Goal: Information Seeking & Learning: Get advice/opinions

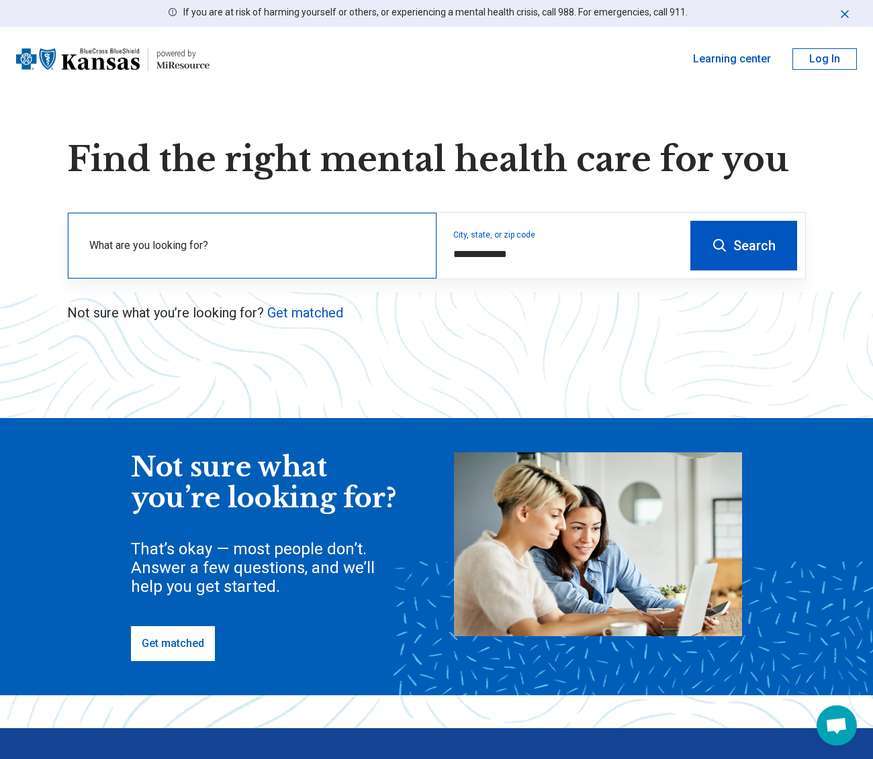
click at [308, 230] on div "What are you looking for?" at bounding box center [252, 246] width 369 height 66
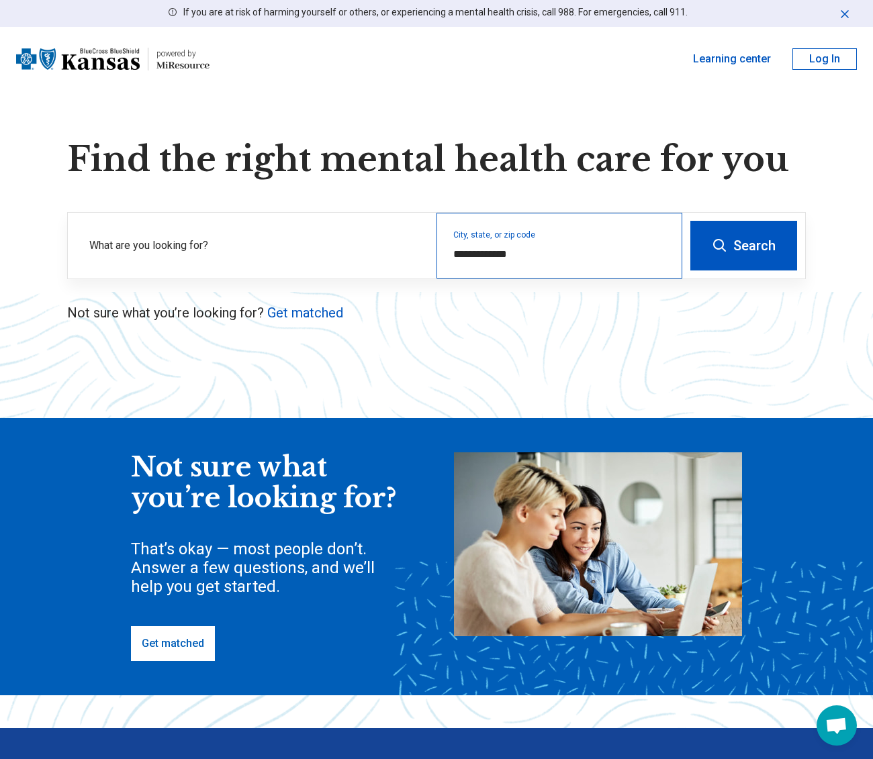
click at [476, 234] on div "**********" at bounding box center [559, 246] width 246 height 66
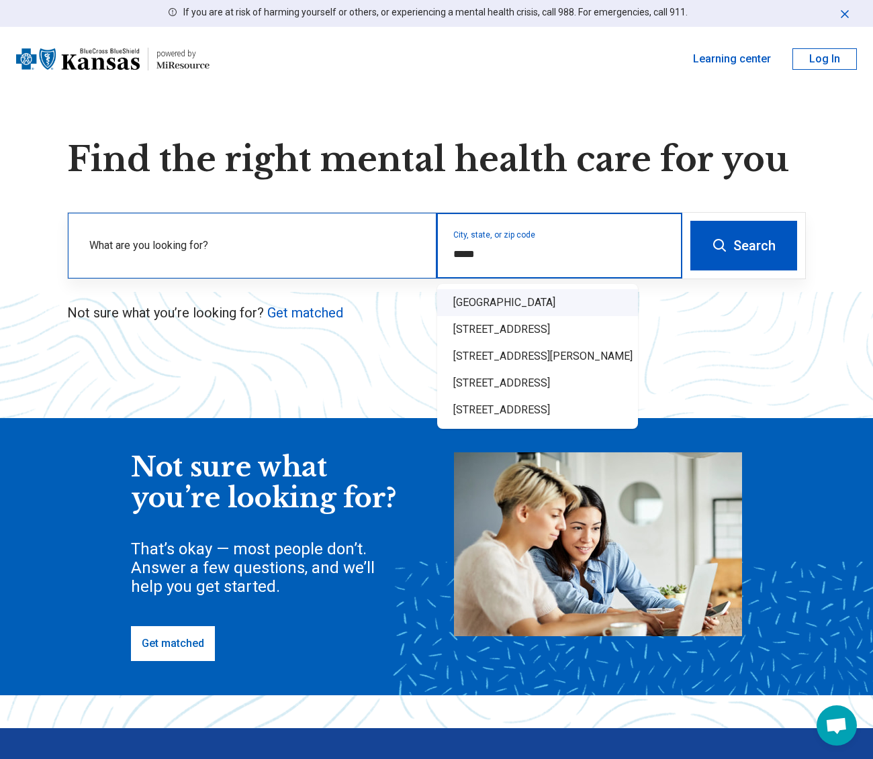
type input "*****"
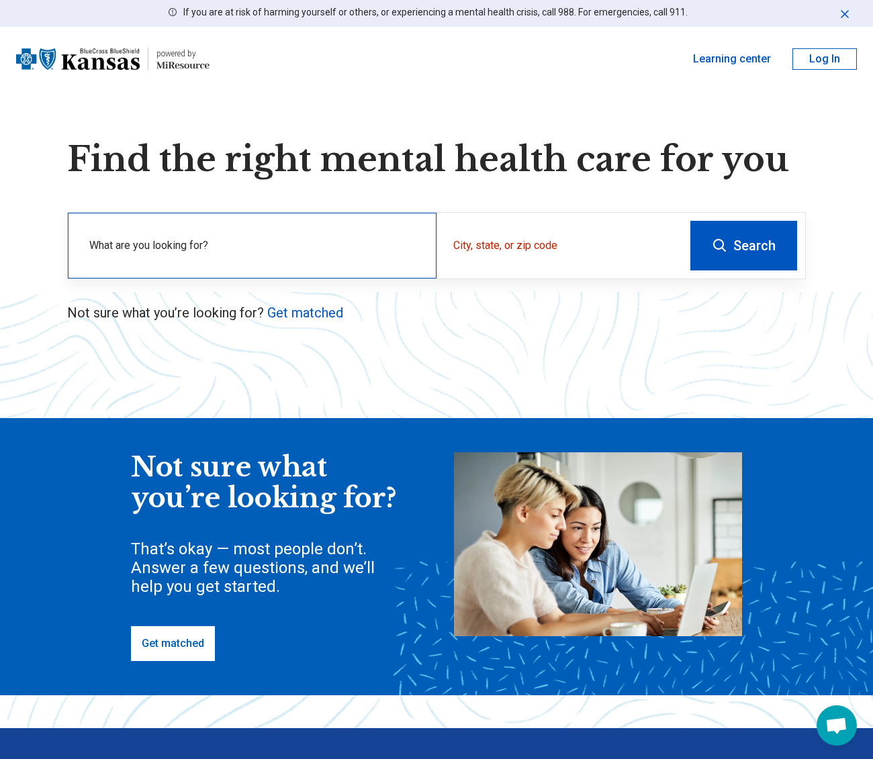
click at [312, 248] on label "What are you looking for?" at bounding box center [254, 246] width 331 height 16
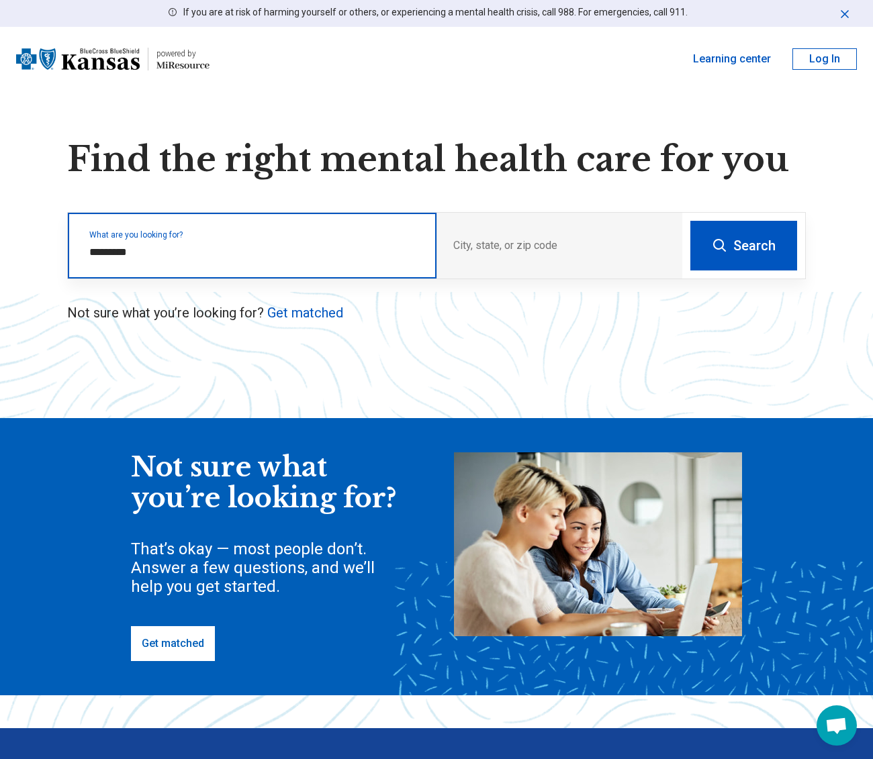
click at [197, 248] on input "*********" at bounding box center [254, 252] width 331 height 16
type input "*********"
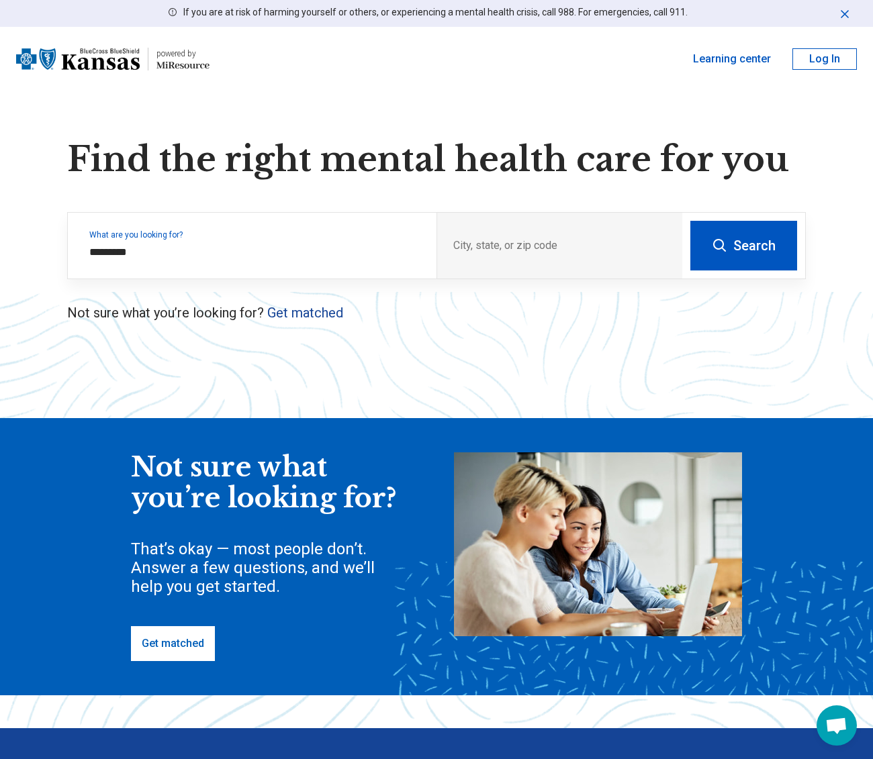
click at [316, 313] on link "Get matched" at bounding box center [305, 313] width 76 height 16
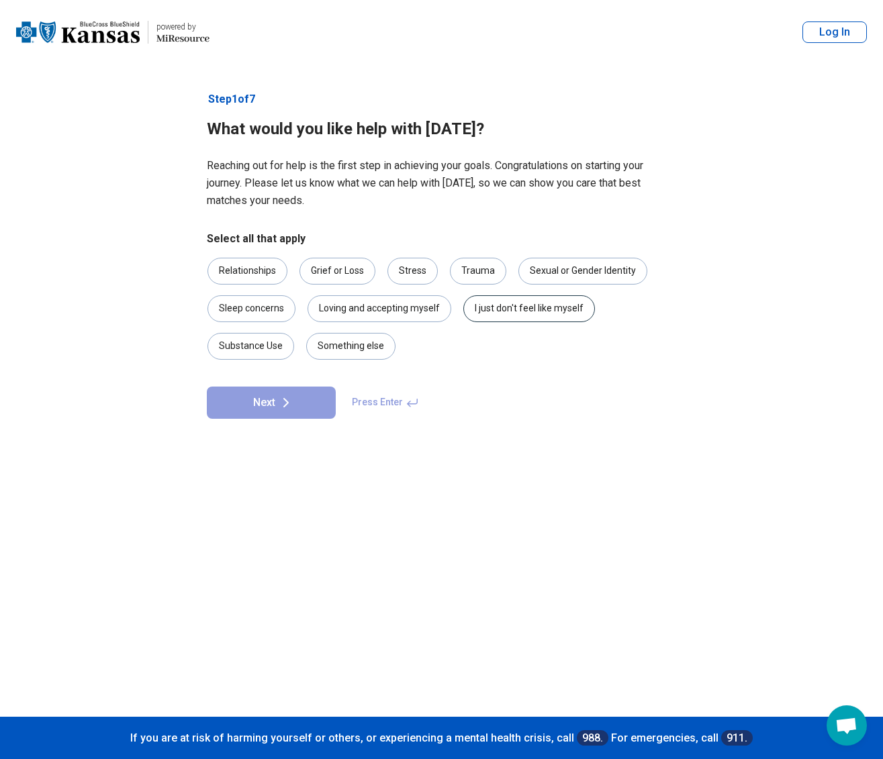
click at [543, 307] on div "I just don't feel like myself" at bounding box center [529, 308] width 132 height 27
click at [358, 356] on div "Something else" at bounding box center [350, 346] width 89 height 27
click at [294, 413] on button "Next" at bounding box center [271, 403] width 129 height 32
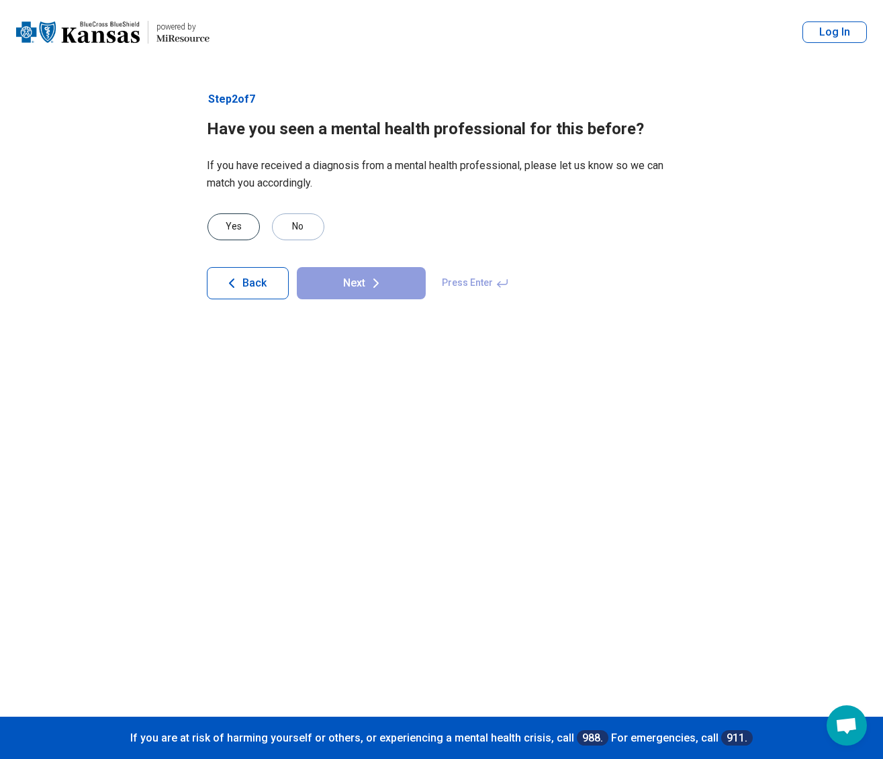
click at [236, 224] on div "Yes" at bounding box center [233, 226] width 52 height 27
click at [327, 262] on form "Yes No Back Next Press Enter" at bounding box center [442, 256] width 470 height 86
click at [330, 281] on button "Next" at bounding box center [361, 283] width 129 height 32
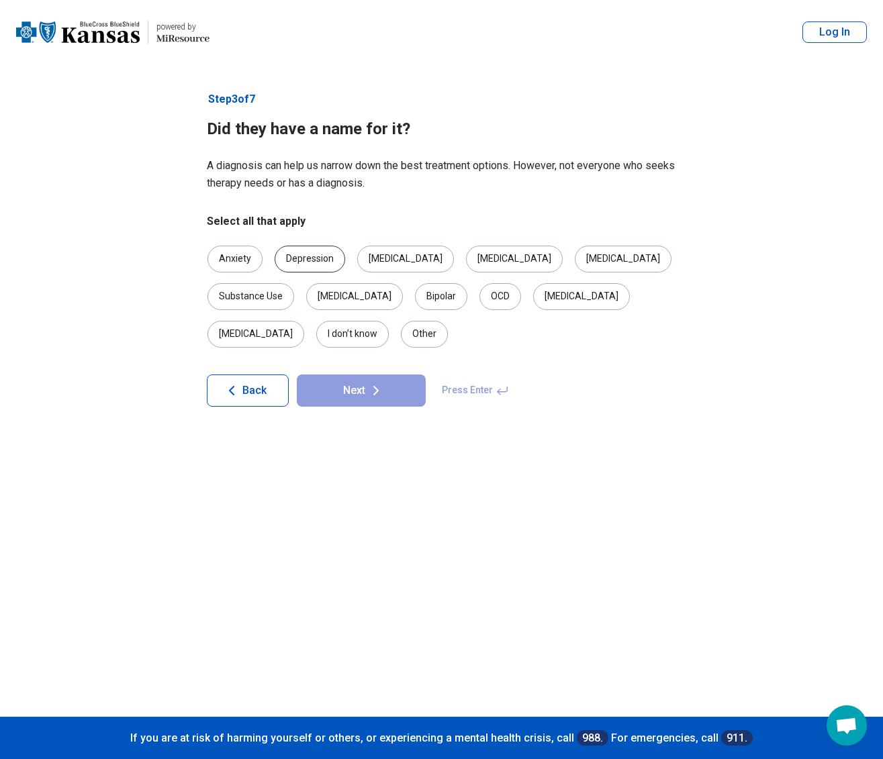
click at [299, 258] on div "Depression" at bounding box center [310, 259] width 70 height 27
click at [336, 375] on button "Next" at bounding box center [361, 391] width 129 height 32
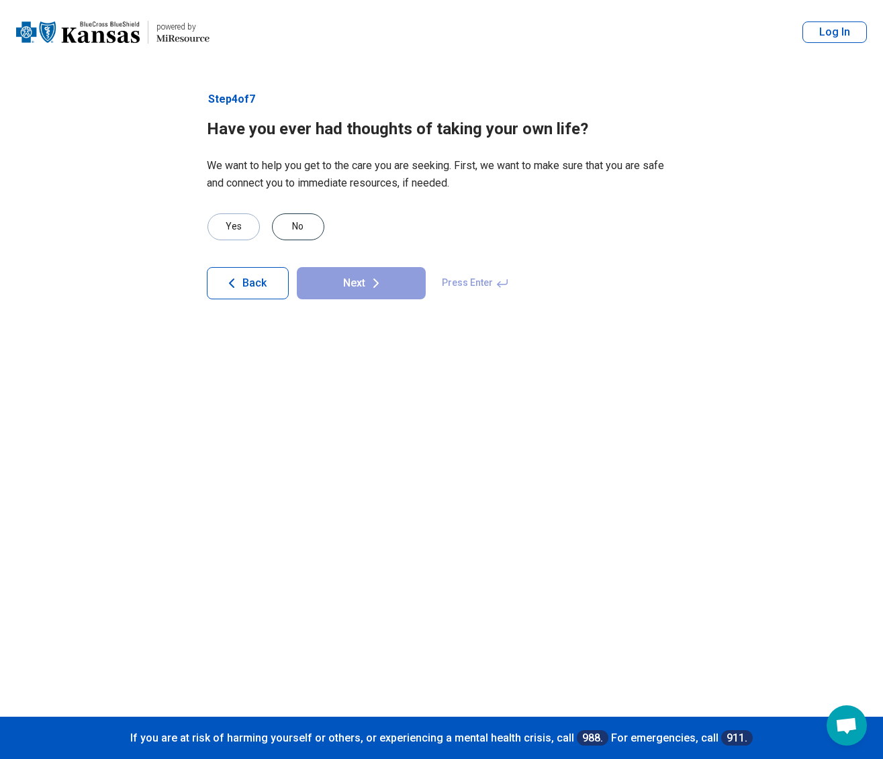
click at [303, 228] on div "No" at bounding box center [298, 226] width 52 height 27
click at [358, 284] on button "Next" at bounding box center [361, 283] width 129 height 32
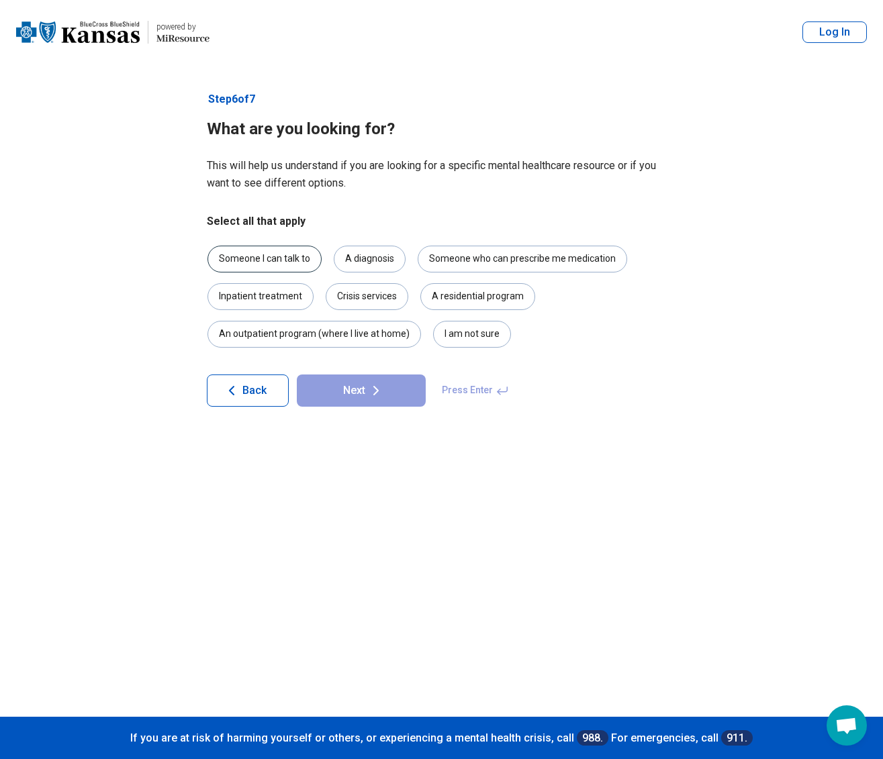
click at [279, 263] on div "Someone I can talk to" at bounding box center [264, 259] width 114 height 27
click at [477, 267] on div "Someone who can prescribe me medication" at bounding box center [522, 259] width 209 height 27
click at [405, 383] on button "Next" at bounding box center [361, 391] width 129 height 32
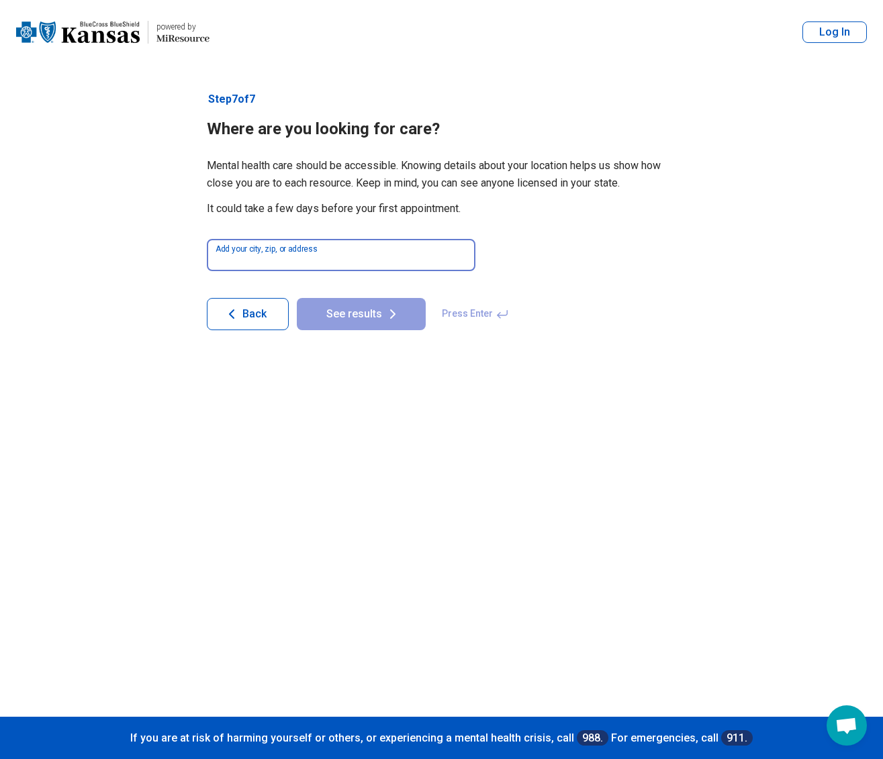
click at [306, 253] on input at bounding box center [341, 255] width 269 height 32
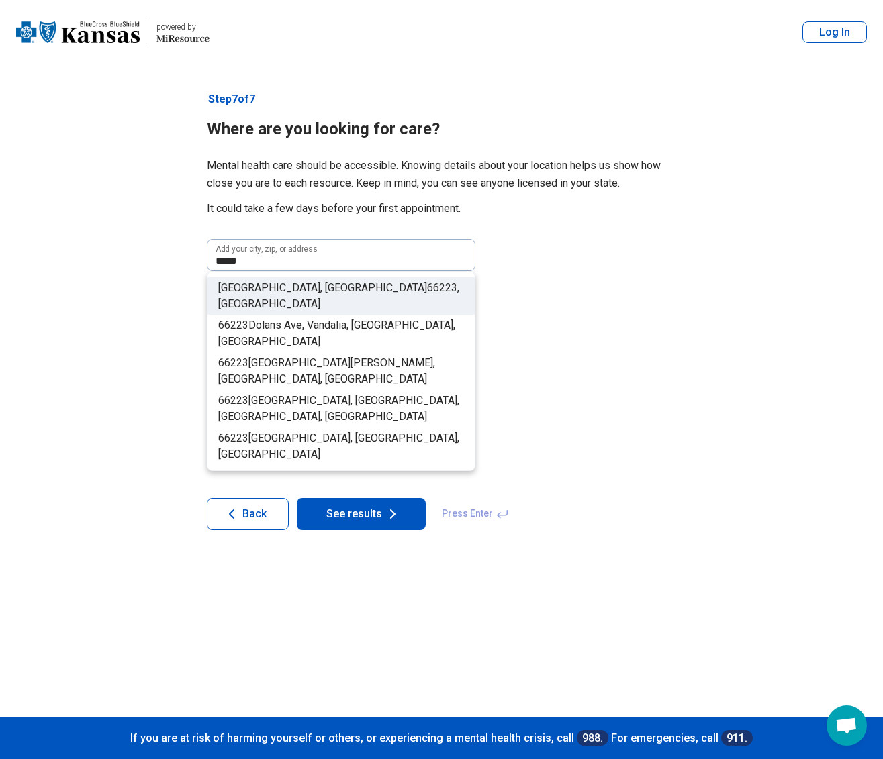
click at [427, 285] on span "66223" at bounding box center [442, 287] width 30 height 13
type input "**********"
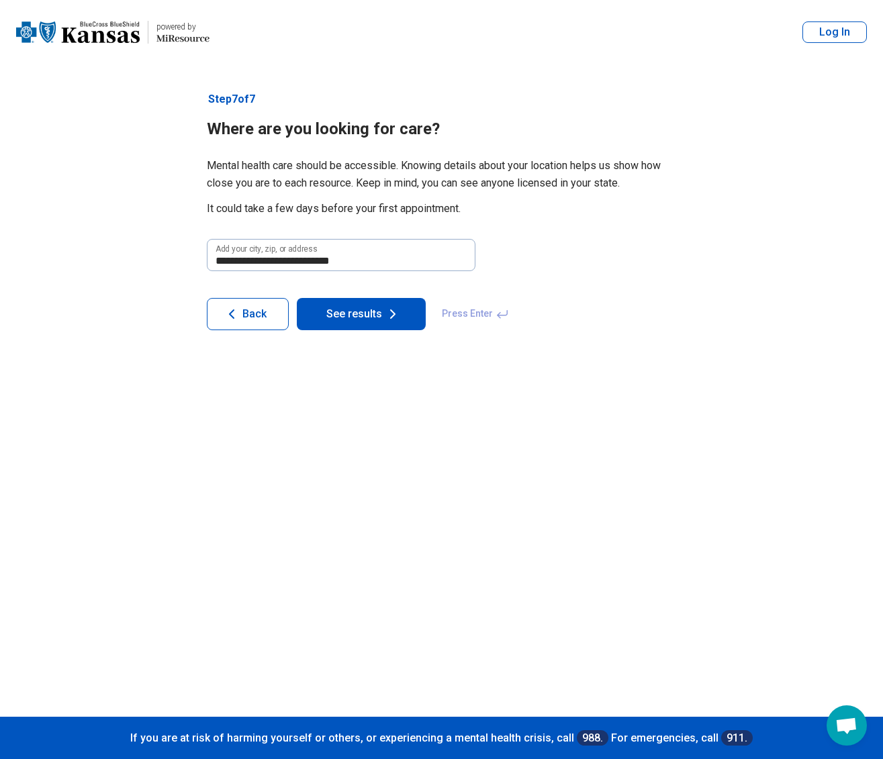
click at [354, 322] on button "See results" at bounding box center [361, 314] width 129 height 32
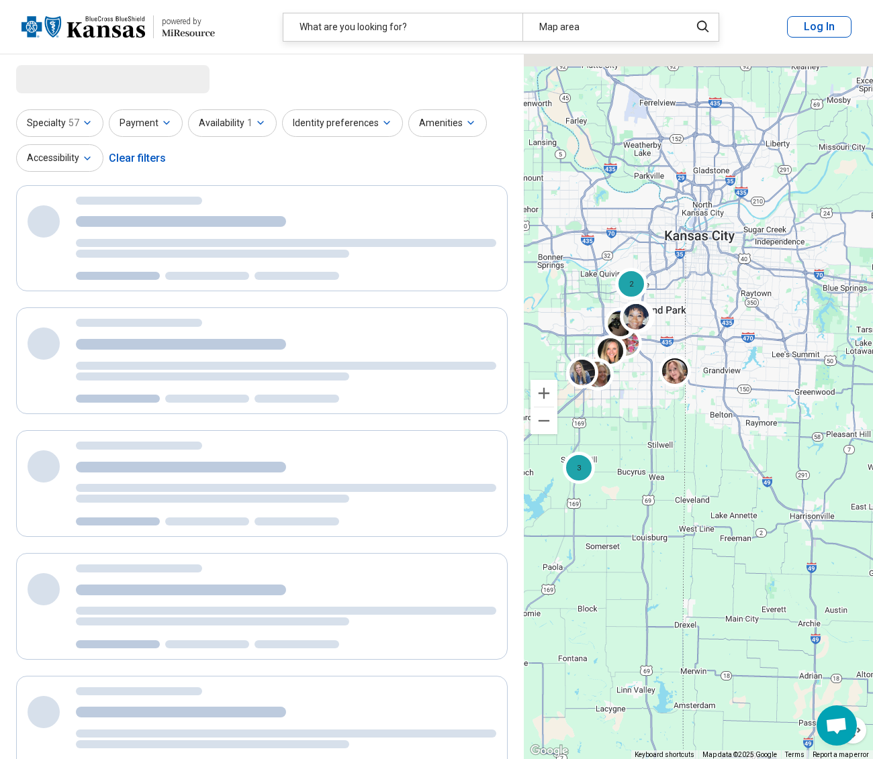
drag, startPoint x: 652, startPoint y: 366, endPoint x: 647, endPoint y: 498, distance: 132.4
click at [647, 498] on div "7 7 2 3" at bounding box center [698, 407] width 349 height 706
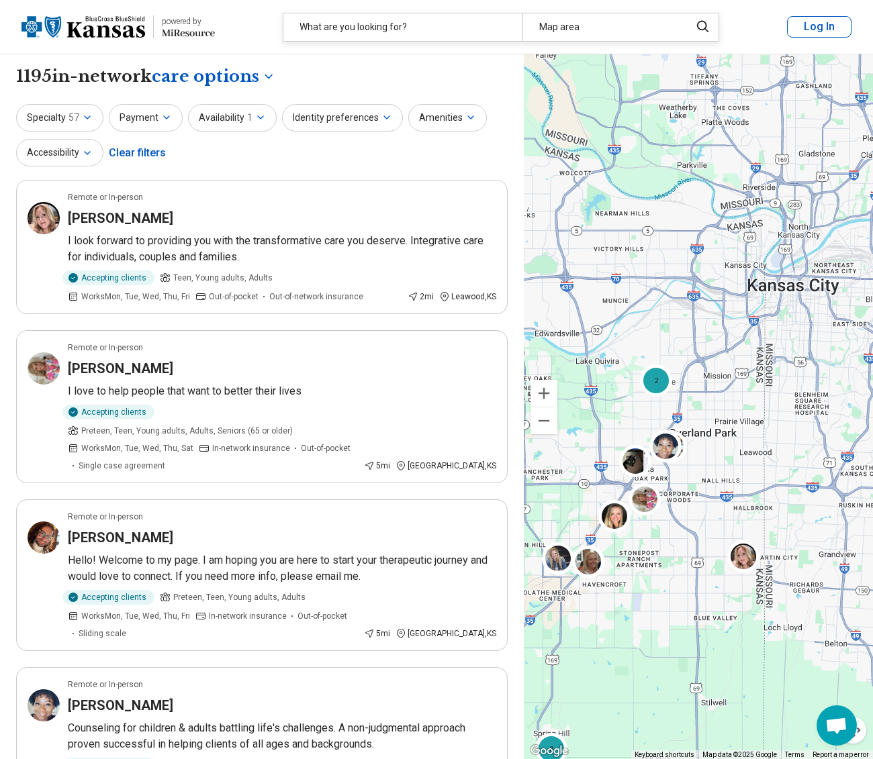
drag, startPoint x: 620, startPoint y: 495, endPoint x: 675, endPoint y: 609, distance: 126.4
click at [675, 609] on div "2 7 7 3" at bounding box center [698, 407] width 349 height 706
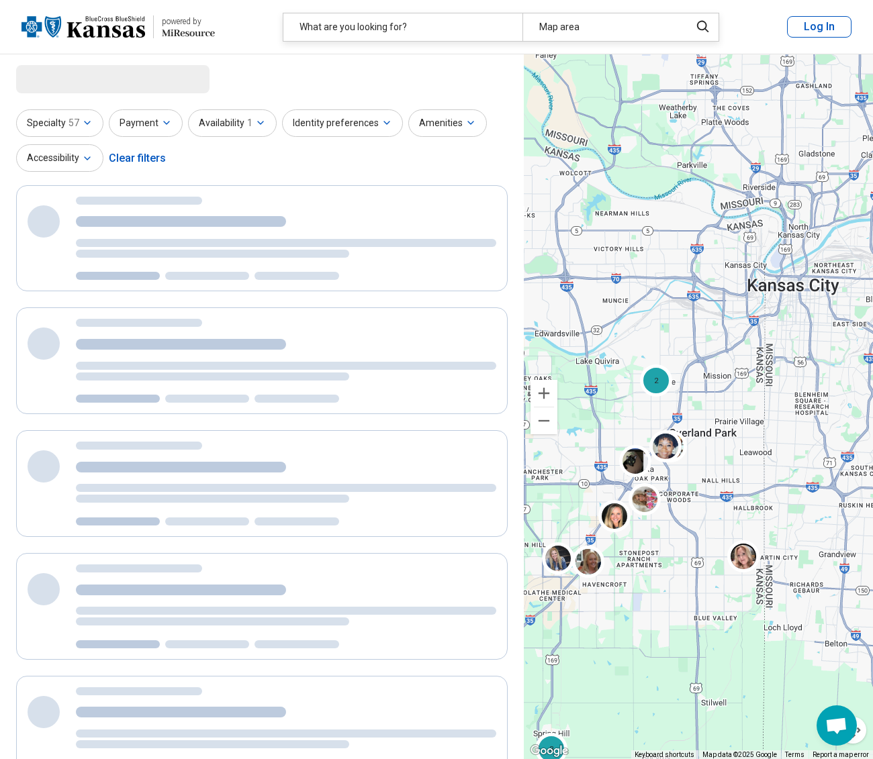
select select "***"
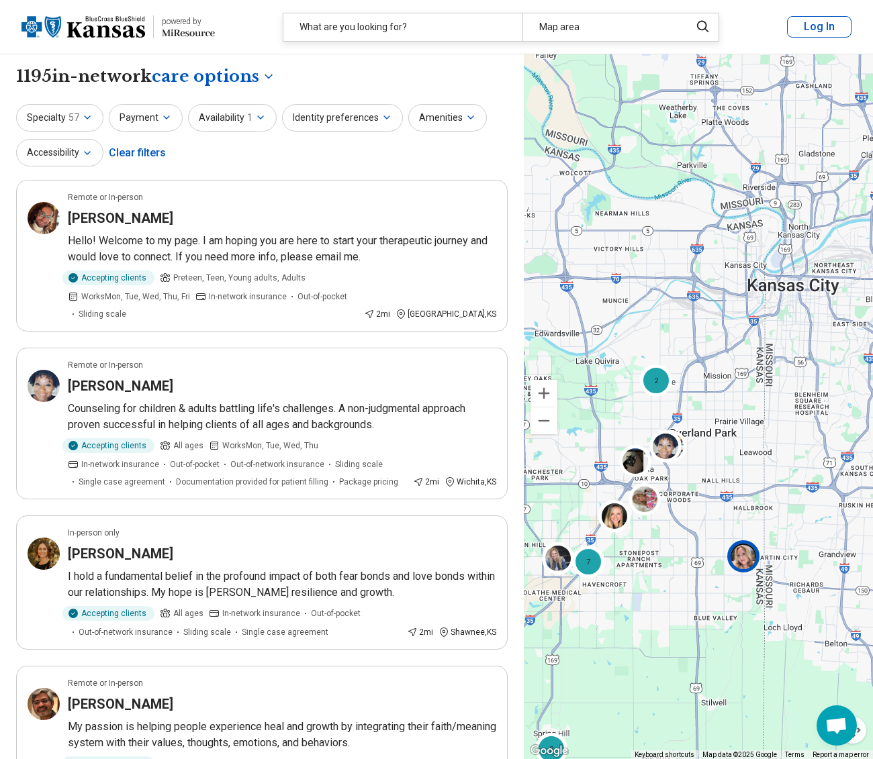
click at [744, 555] on img at bounding box center [743, 556] width 32 height 32
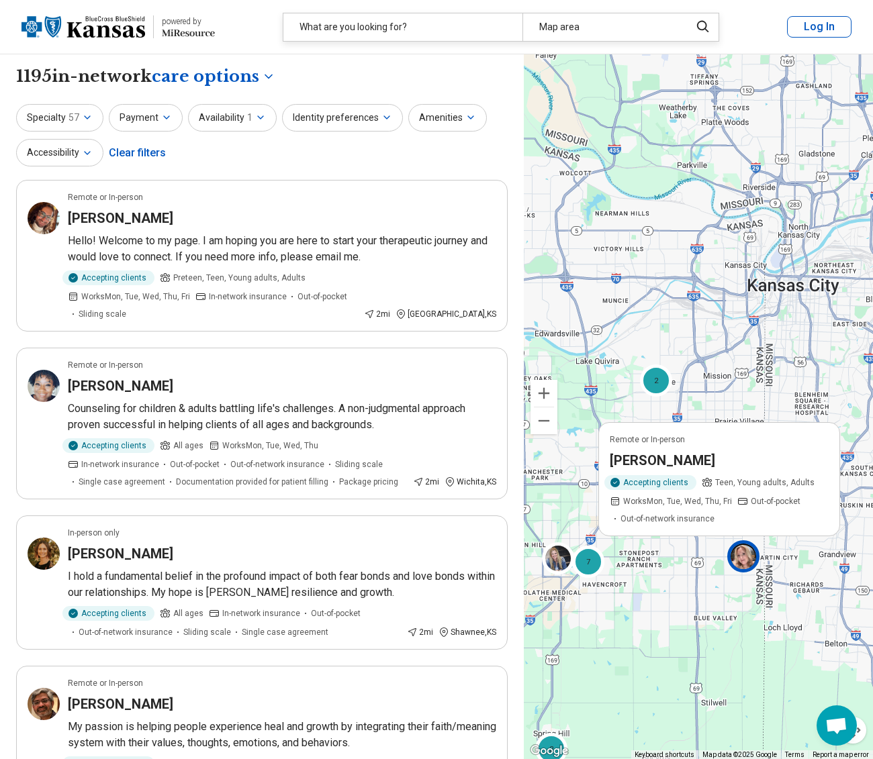
click at [643, 459] on h3 "Sara Hall" at bounding box center [662, 459] width 105 height 19
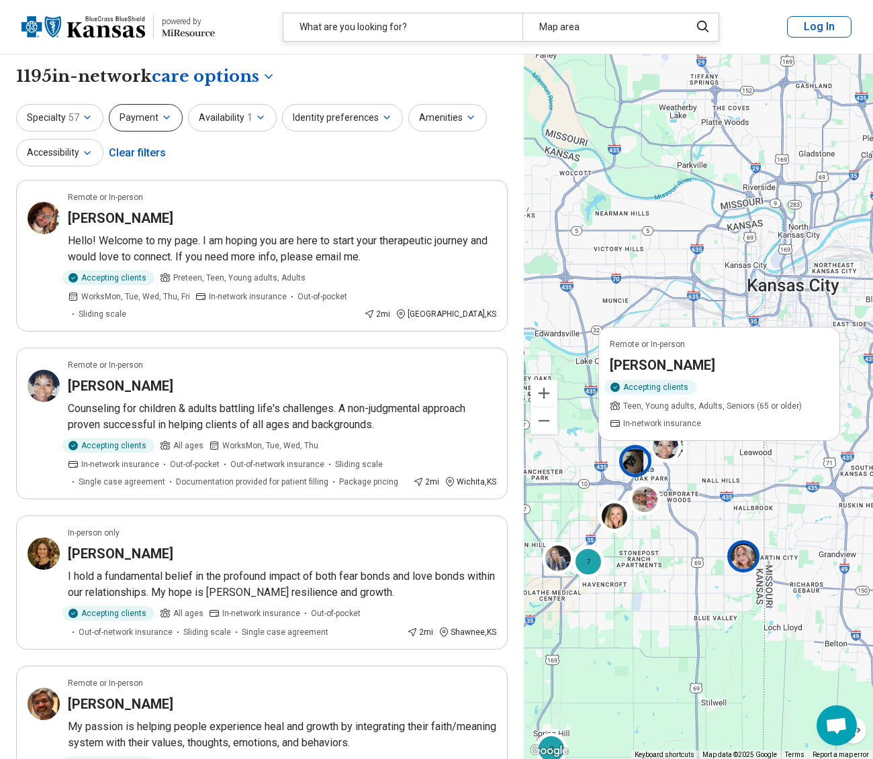
click at [153, 125] on button "Payment" at bounding box center [146, 118] width 74 height 28
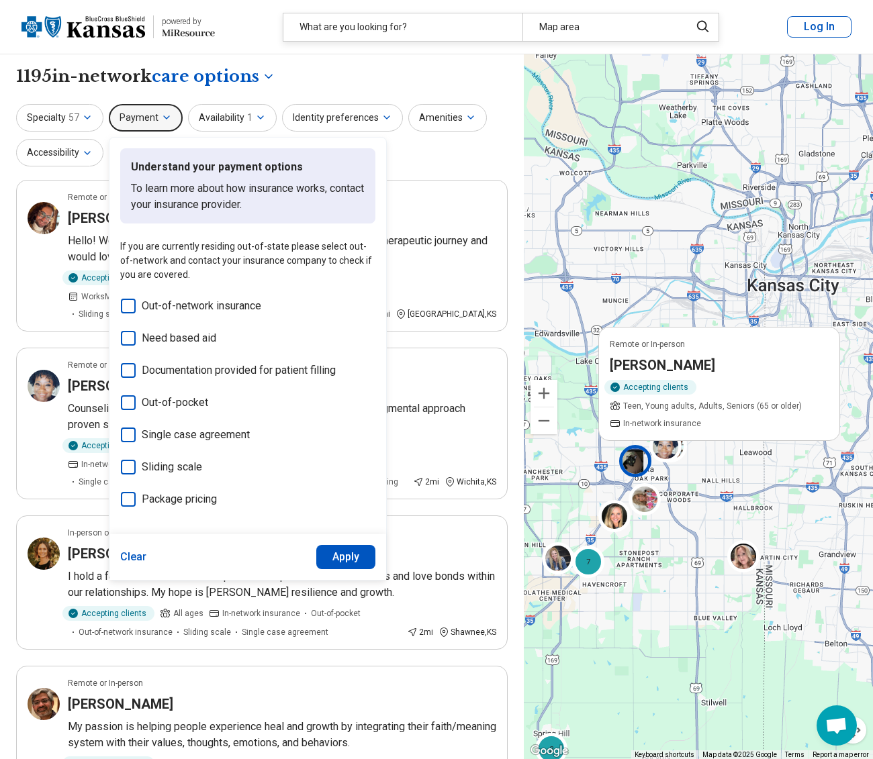
click at [378, 68] on div "**********" at bounding box center [261, 76] width 491 height 23
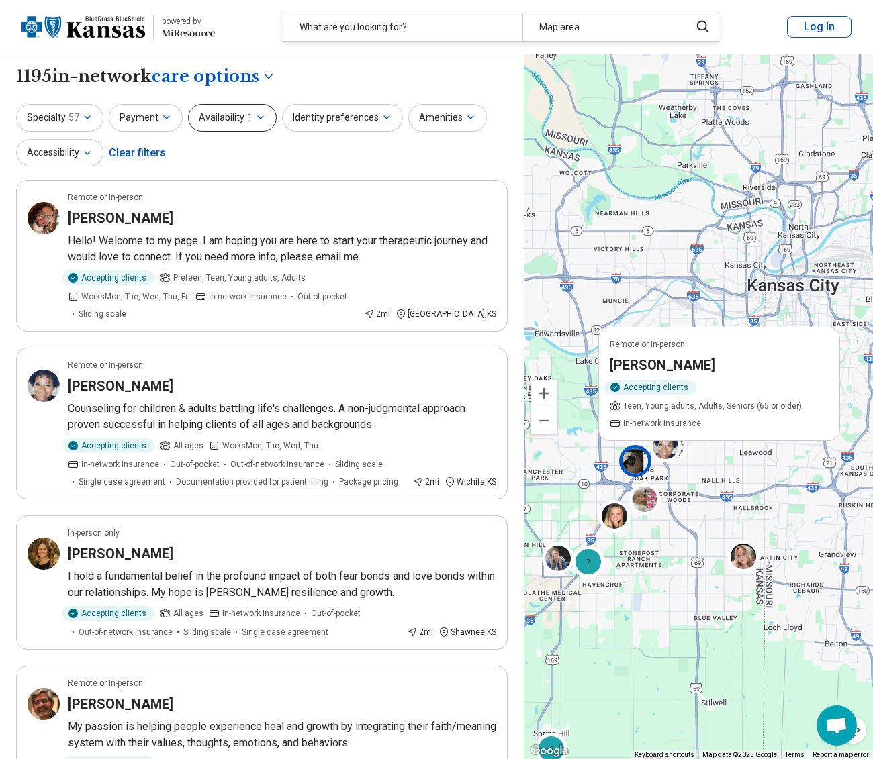
click at [249, 122] on button "Availability 1" at bounding box center [232, 118] width 89 height 28
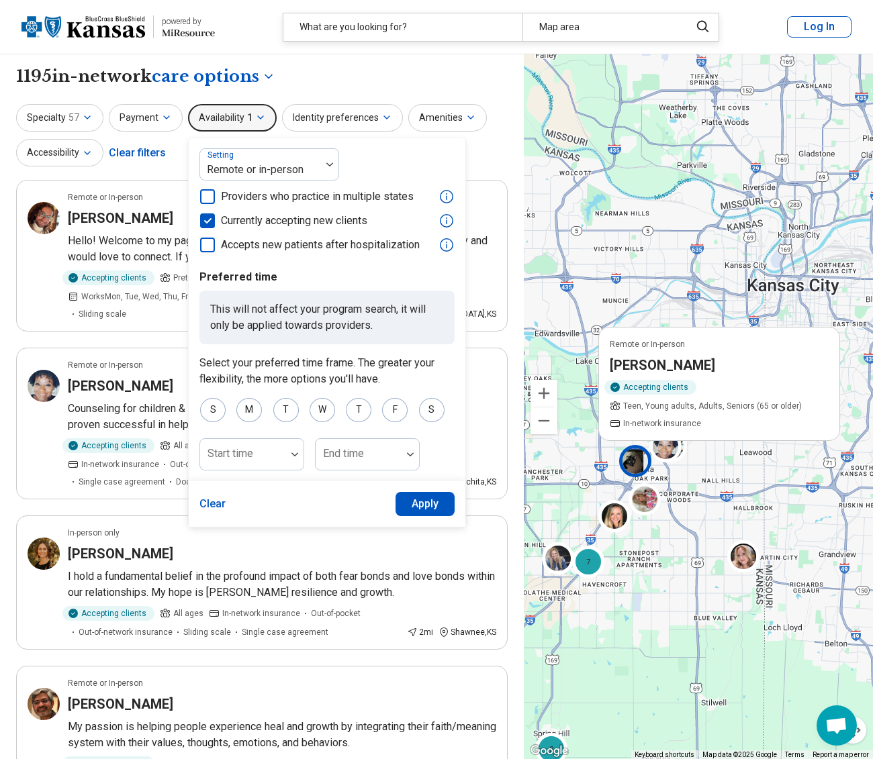
click at [324, 73] on div "**********" at bounding box center [261, 76] width 491 height 23
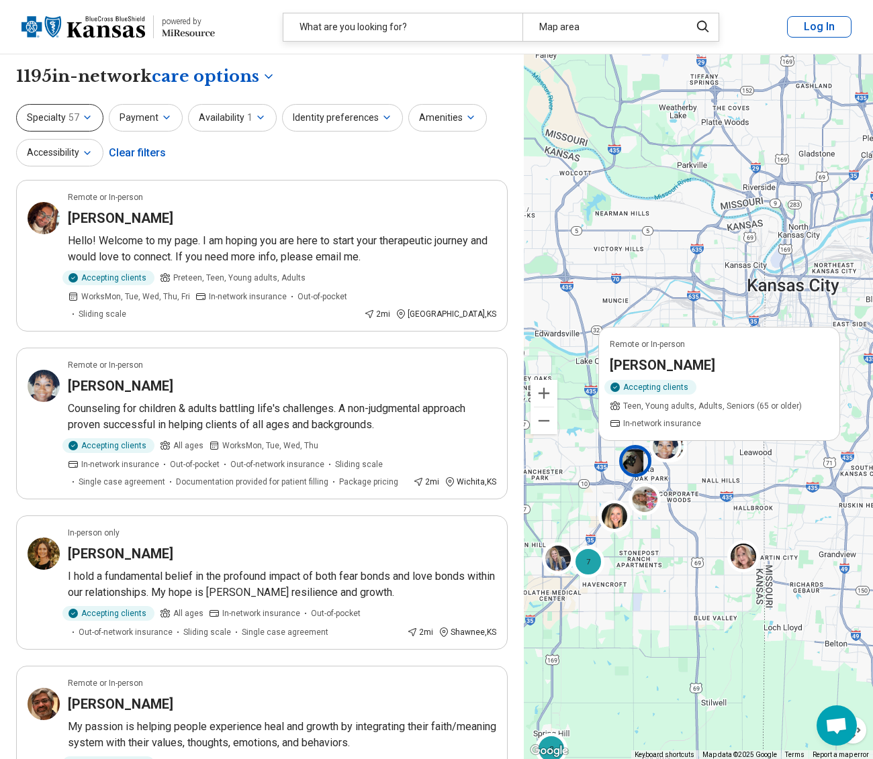
click at [79, 118] on button "Specialty 57" at bounding box center [59, 118] width 87 height 28
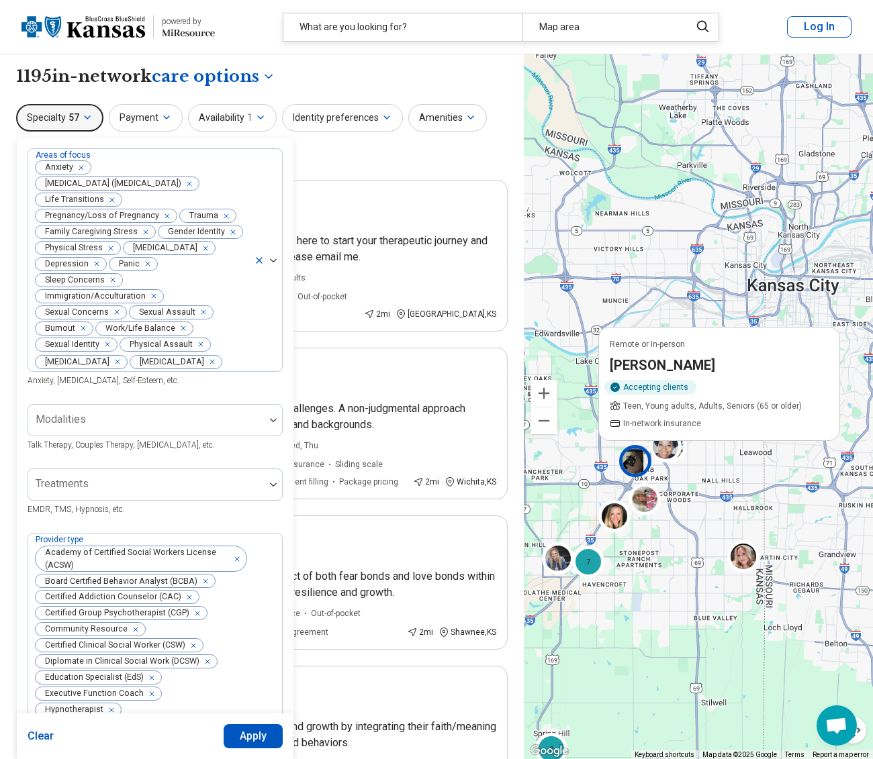
click at [79, 119] on button "Specialty 57" at bounding box center [59, 118] width 87 height 28
click at [82, 118] on icon "button" at bounding box center [87, 117] width 11 height 11
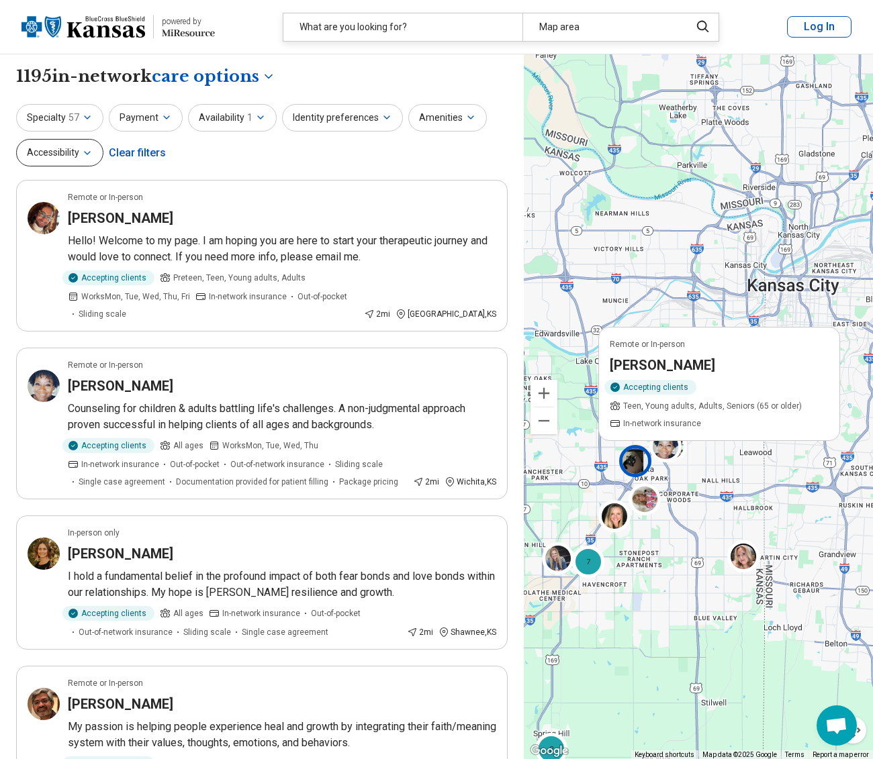
click at [81, 152] on button "Accessibility" at bounding box center [59, 153] width 87 height 28
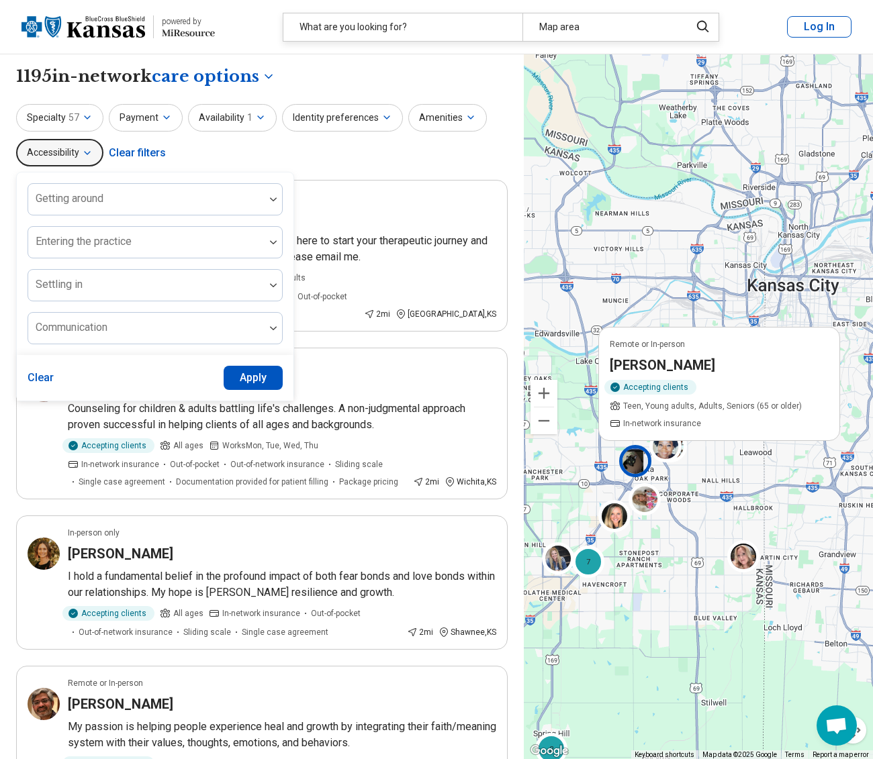
click at [373, 150] on div "Specialty 57 Payment Availability 1 Identity preferences Amenities Accessibilit…" at bounding box center [261, 136] width 491 height 65
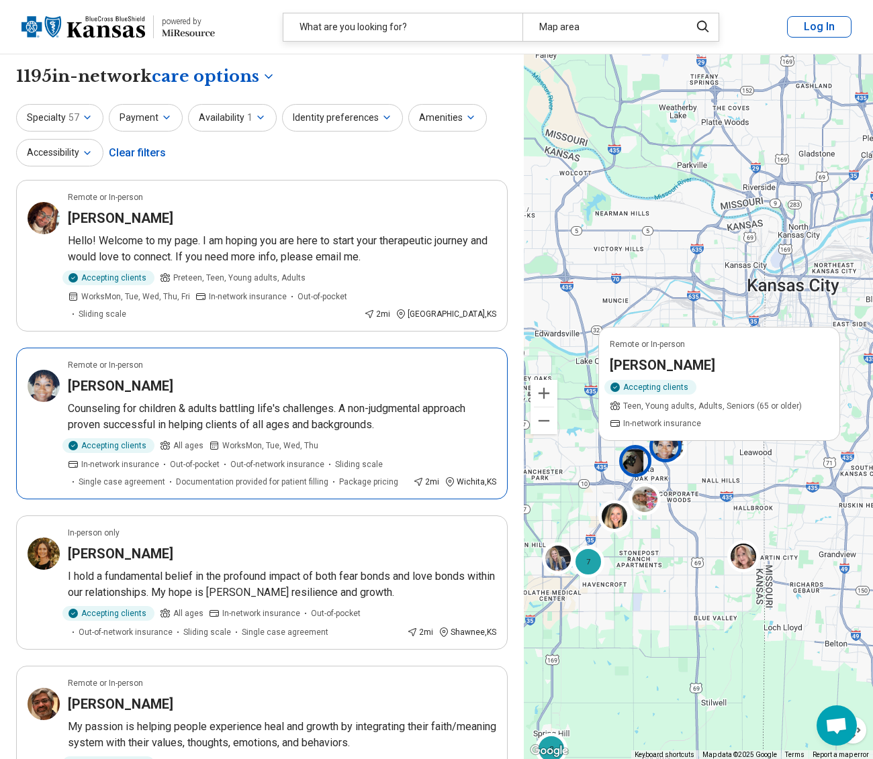
click at [671, 447] on img at bounding box center [665, 446] width 32 height 32
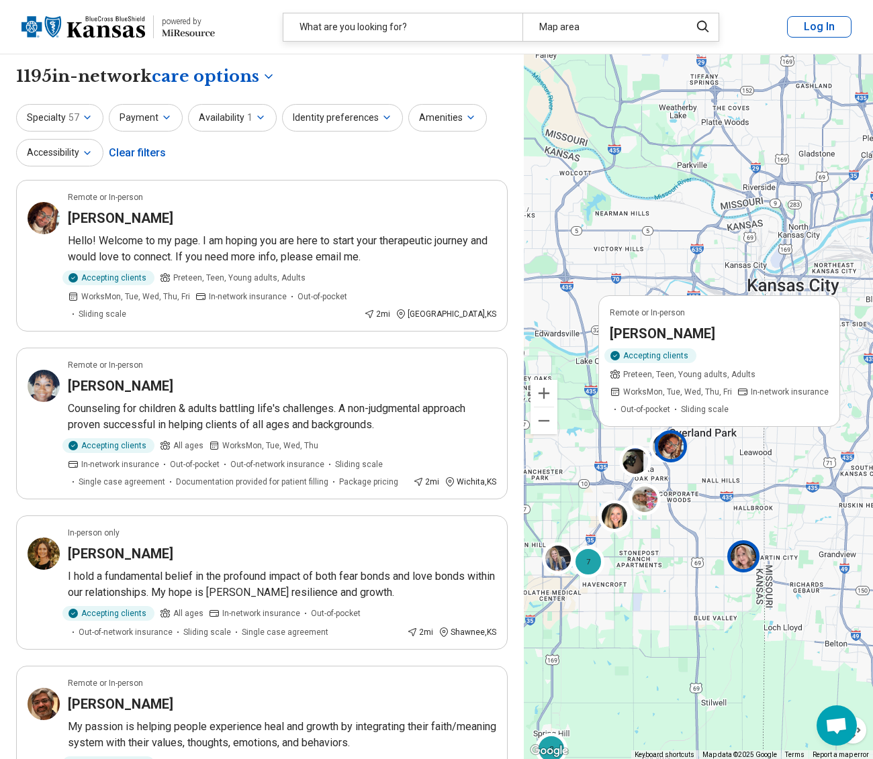
click at [753, 561] on img at bounding box center [743, 556] width 32 height 32
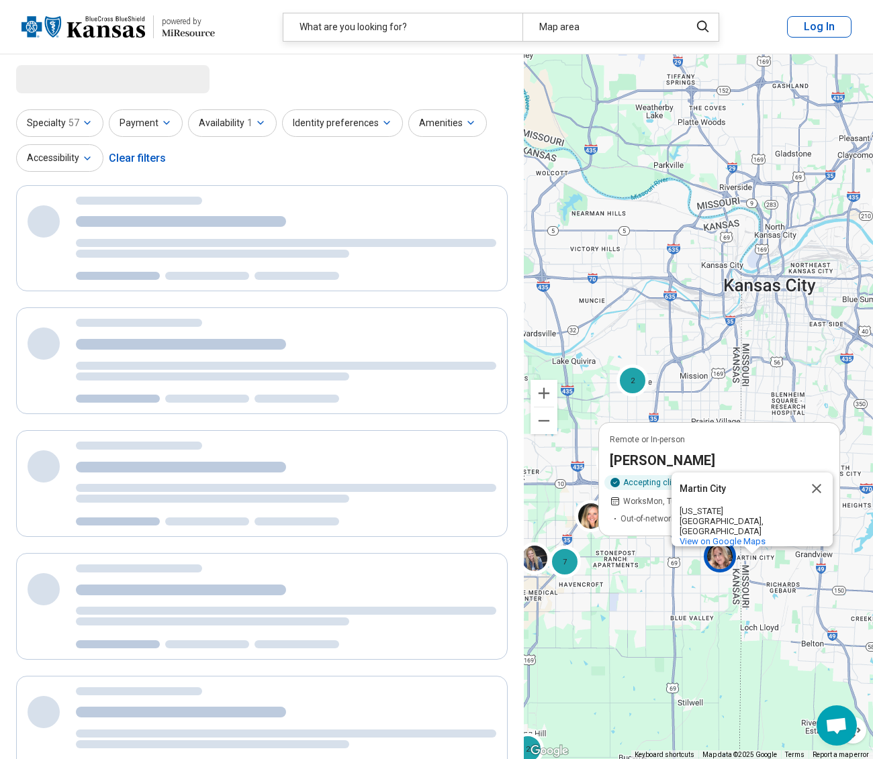
click at [689, 454] on div "Sara Hall" at bounding box center [719, 459] width 219 height 19
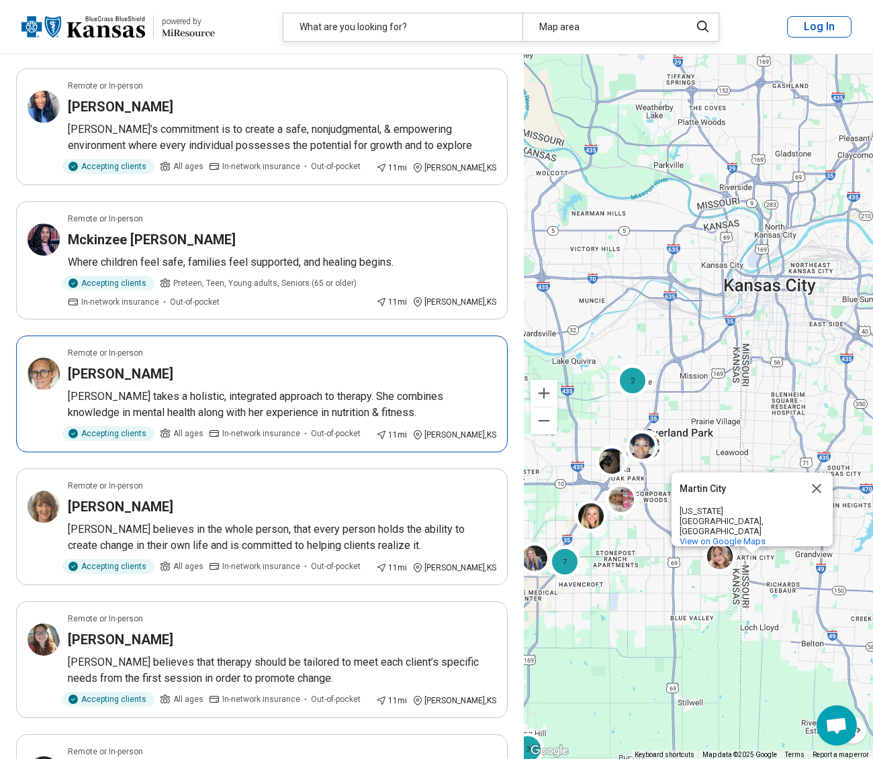
scroll to position [1812, 0]
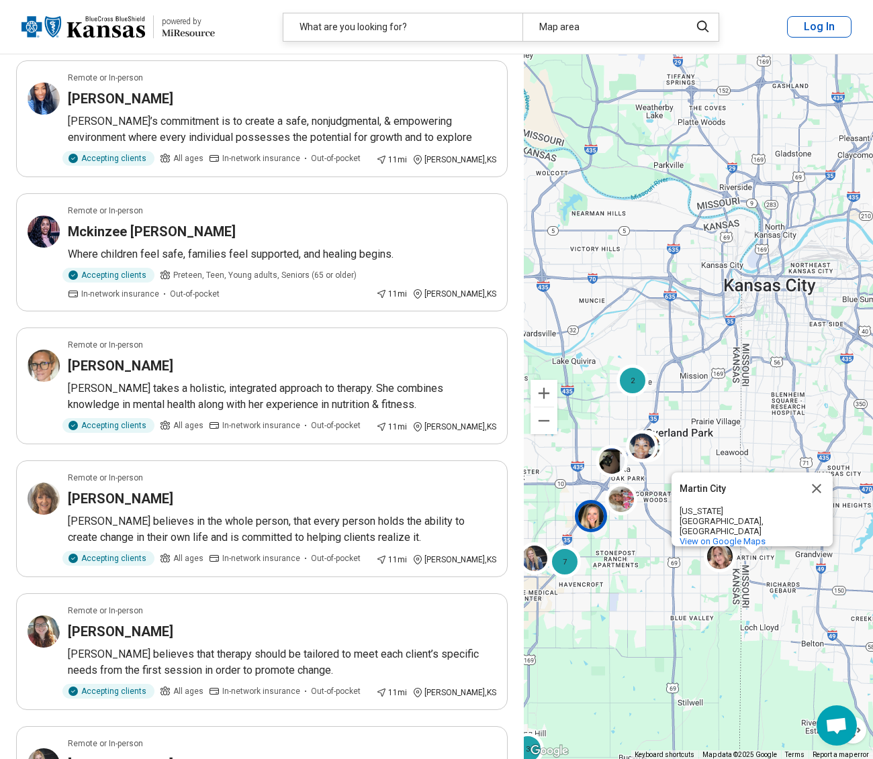
click at [597, 522] on img at bounding box center [591, 515] width 32 height 32
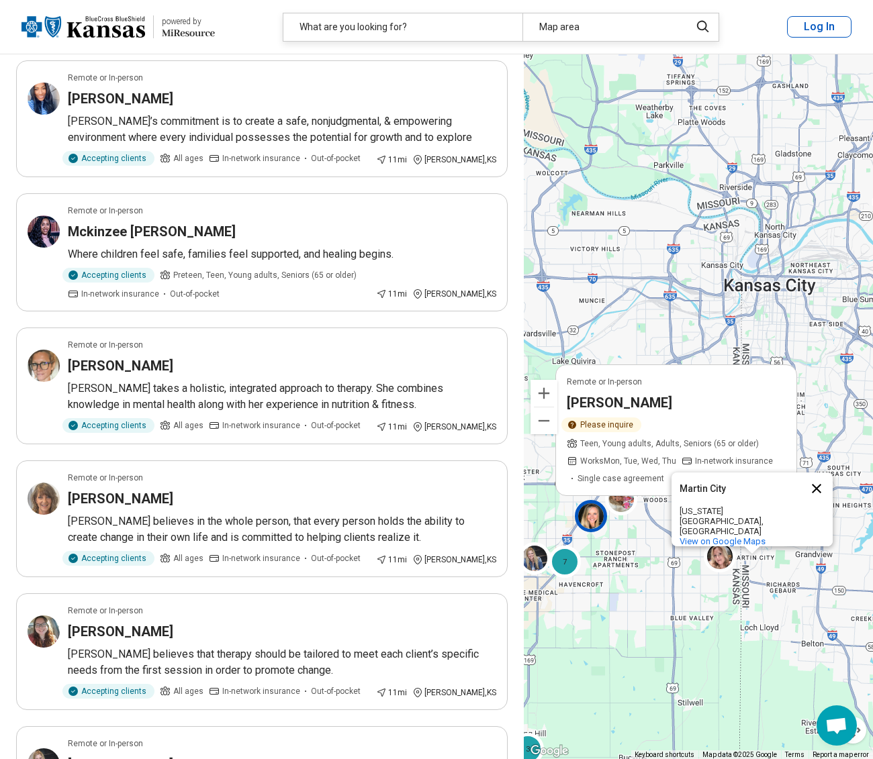
click at [816, 499] on button "Close" at bounding box center [816, 489] width 32 height 32
click at [669, 546] on div "2 Remote or In-person Angela Hullinger Please inquire Teen, Young adults, Adult…" at bounding box center [698, 407] width 349 height 706
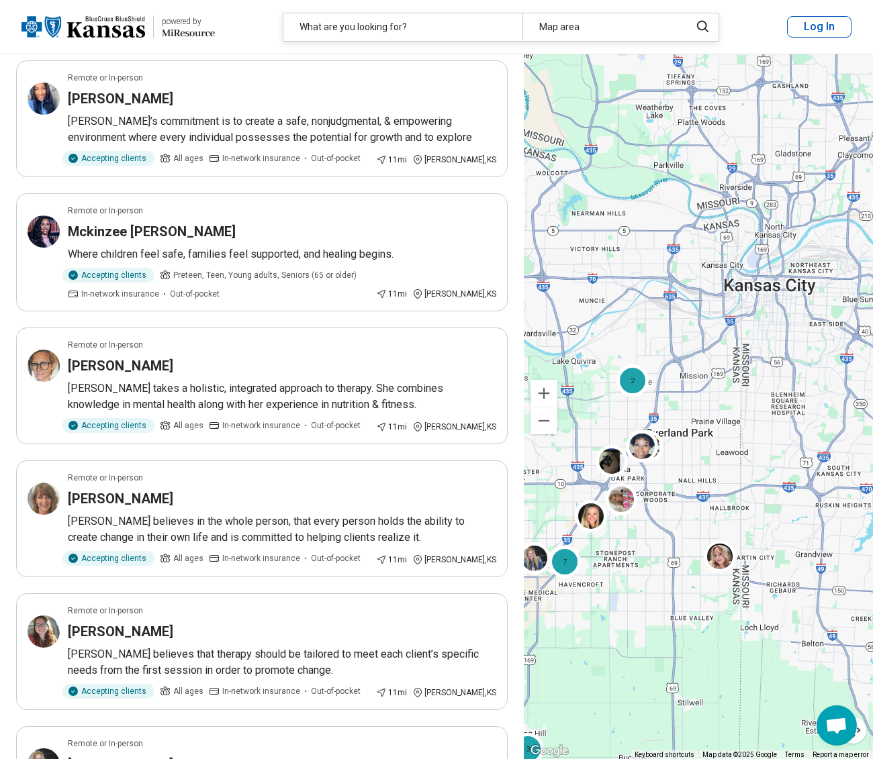
click at [100, 36] on img at bounding box center [83, 27] width 124 height 32
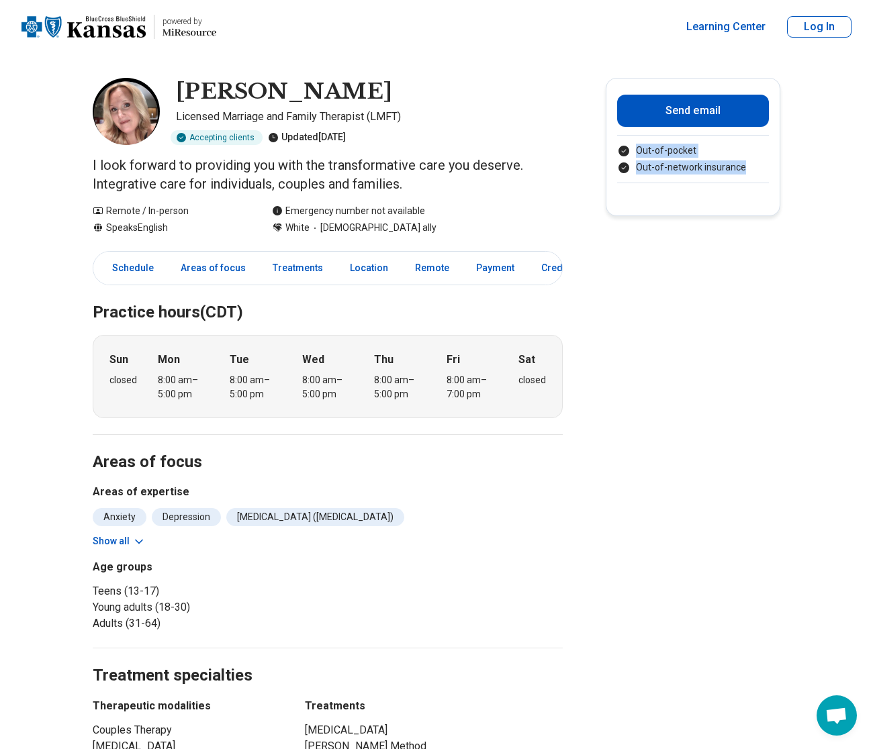
drag, startPoint x: 629, startPoint y: 168, endPoint x: 632, endPoint y: 187, distance: 19.8
click at [631, 185] on div "Send email Out-of-pocket Out-of-network insurance" at bounding box center [693, 147] width 175 height 138
click at [646, 219] on main "Sara Hall Licensed Marriage and Family Therapist (LMFT) Accepting clients Updat…" at bounding box center [436, 760] width 873 height 1412
click at [131, 270] on link "Schedule" at bounding box center [129, 268] width 66 height 28
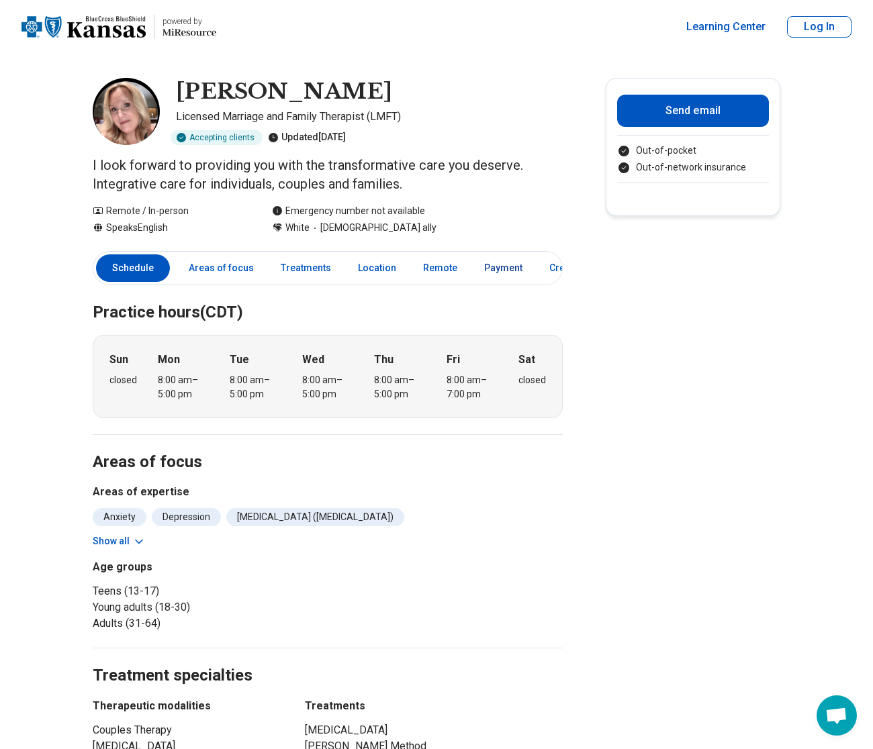
click at [506, 270] on link "Payment" at bounding box center [503, 268] width 54 height 28
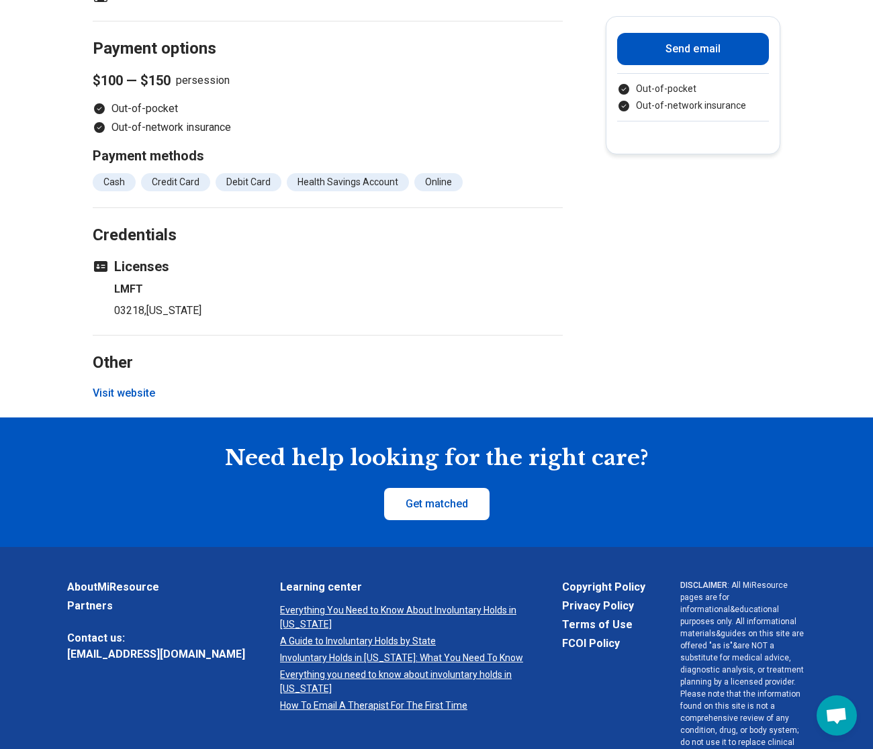
scroll to position [1053, 0]
